Goal: Task Accomplishment & Management: Use online tool/utility

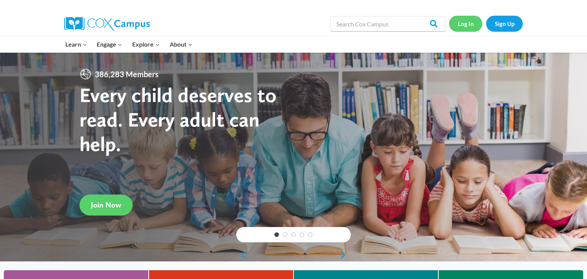
click at [464, 21] on link "Log In" at bounding box center [465, 24] width 33 height 16
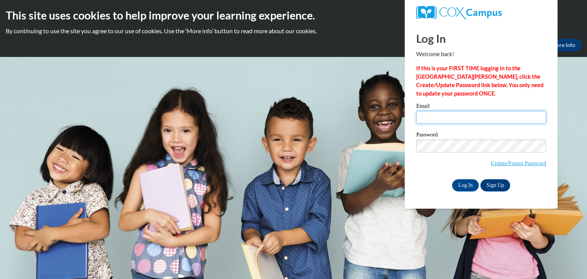
click at [506, 113] on input "Email" at bounding box center [481, 117] width 130 height 13
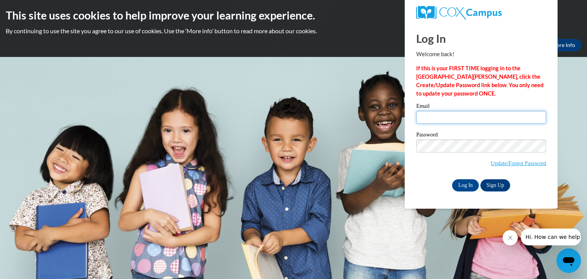
type input "infiiajay@gmail.com"
click at [462, 184] on input "Log In" at bounding box center [465, 185] width 27 height 12
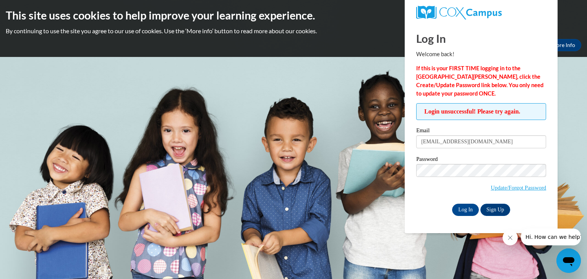
click at [426, 220] on div "Log In Welcome back! If this is your FIRST TIME logging in to the NEW Cox Campu…" at bounding box center [481, 128] width 164 height 210
click at [462, 209] on input "Log In" at bounding box center [465, 210] width 27 height 12
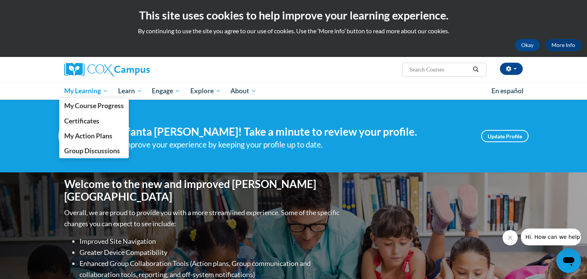
click at [95, 85] on link "My Learning" at bounding box center [86, 91] width 54 height 18
click at [108, 102] on span "My Course Progress" at bounding box center [94, 106] width 60 height 8
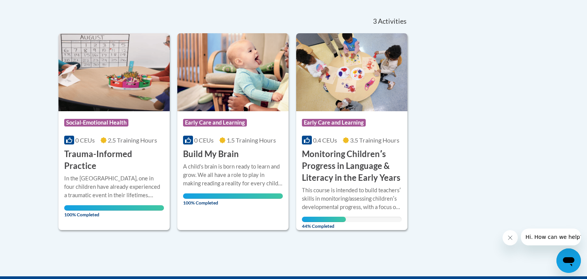
scroll to position [164, 0]
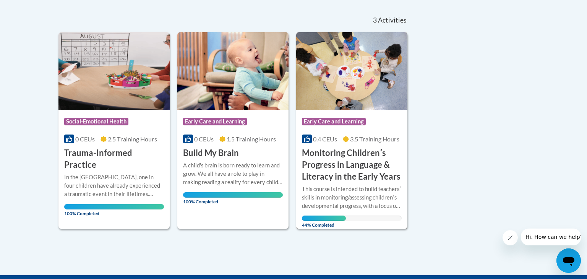
click at [337, 156] on h3 "Monitoring Childrenʹs Progress in Language & Literacy in the Early Years" at bounding box center [352, 164] width 100 height 35
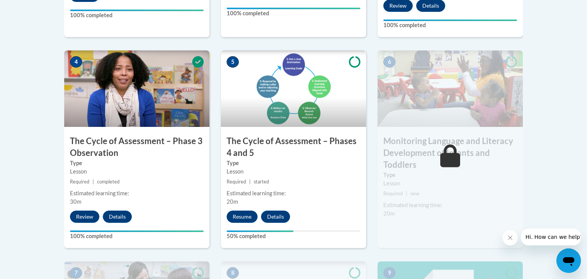
scroll to position [449, 0]
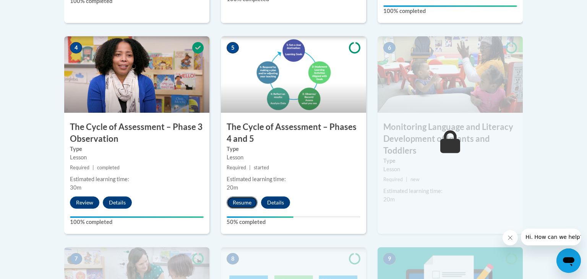
click at [239, 200] on button "Resume" at bounding box center [241, 202] width 31 height 12
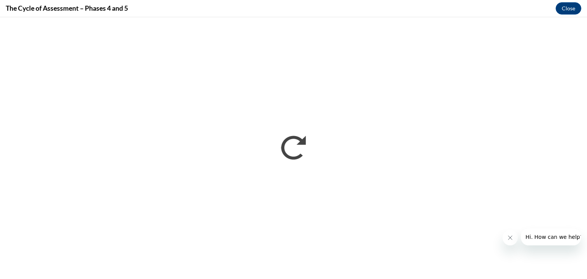
scroll to position [0, 0]
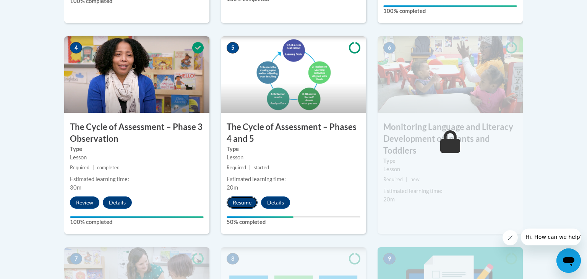
click at [236, 201] on button "Resume" at bounding box center [241, 202] width 31 height 12
